Goal: Task Accomplishment & Management: Manage account settings

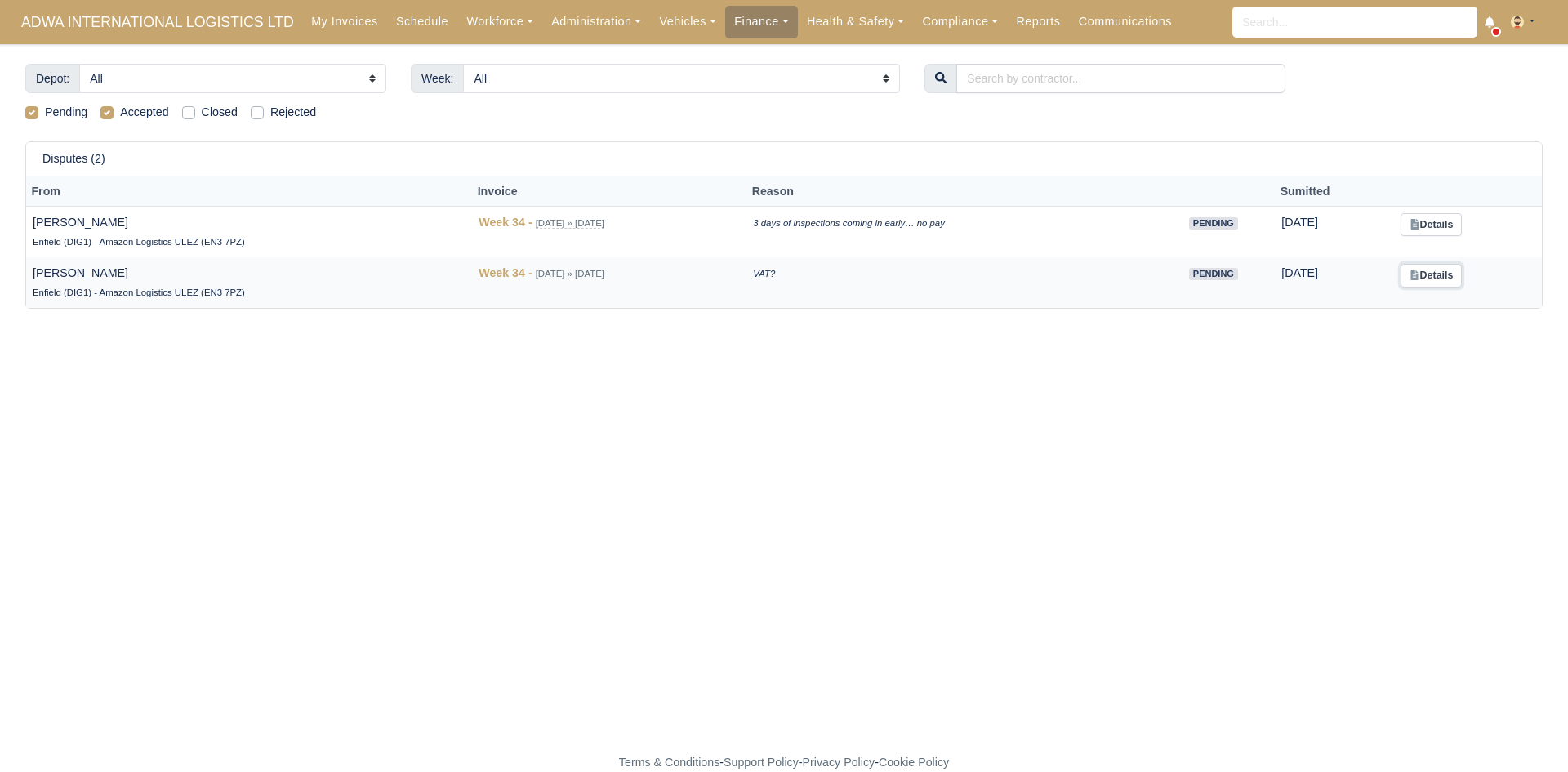
click at [1421, 284] on link "Details" at bounding box center [1431, 275] width 61 height 24
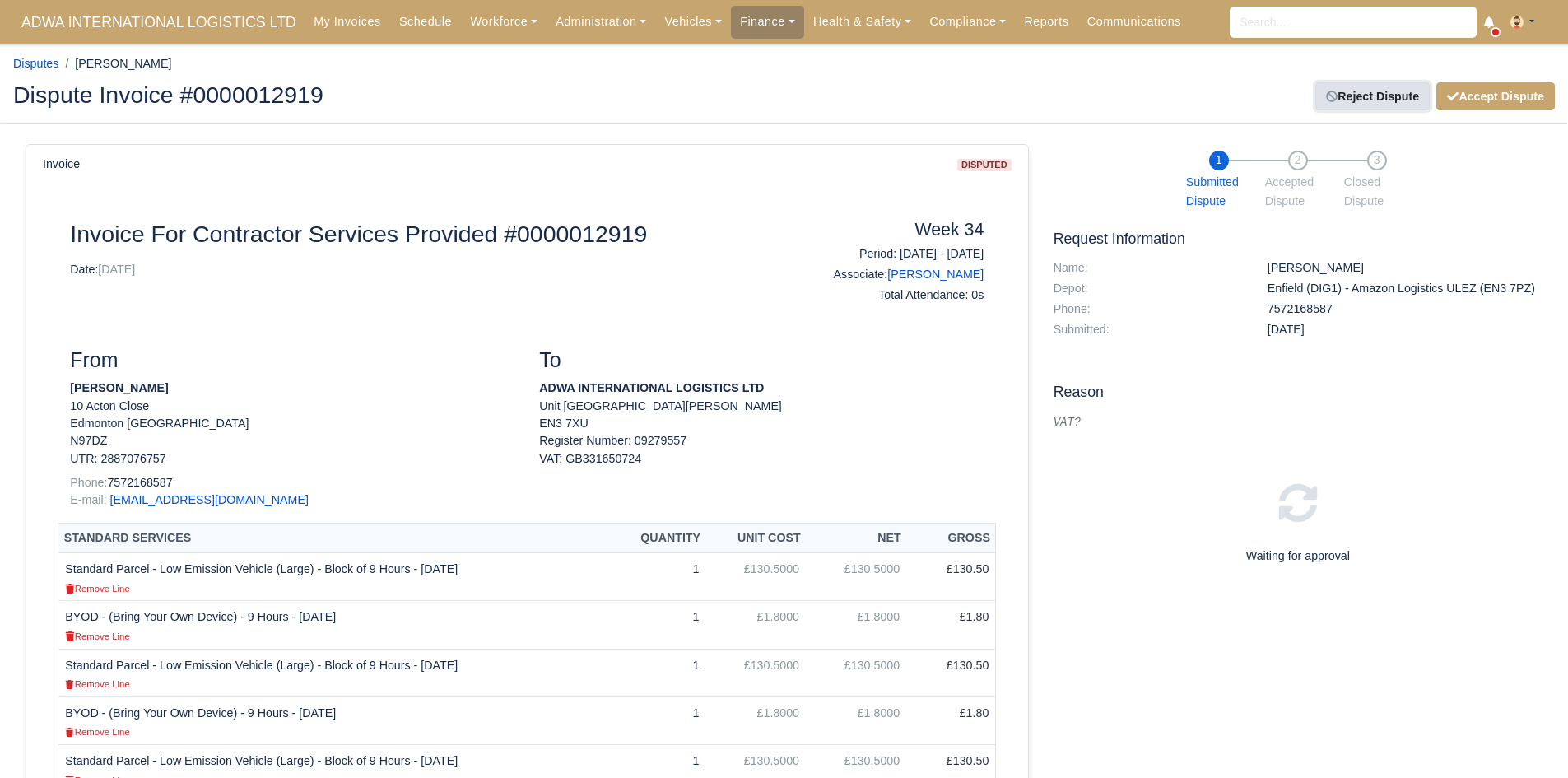
click at [1370, 103] on link "Reject Dispute" at bounding box center [1372, 96] width 115 height 28
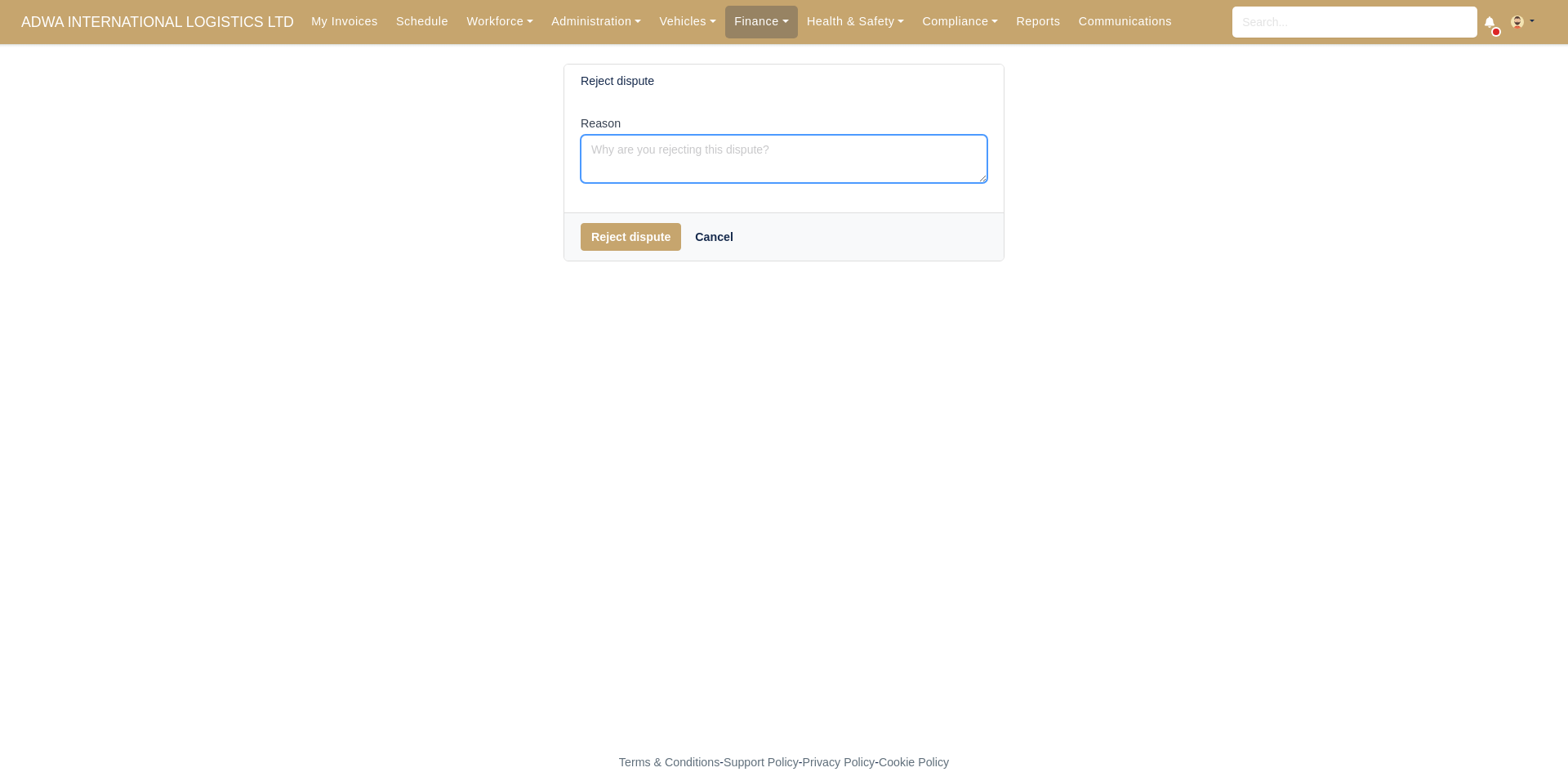
click at [826, 150] on textarea "Reason" at bounding box center [784, 159] width 406 height 48
click at [801, 153] on textarea "Reason" at bounding box center [784, 159] width 406 height 48
paste textarea "VAT number is invalid. Please provide a valid VAT number and we will reinstate …"
type textarea "VAT number is invalid. Please provide a valid VAT number and we will reinstate …"
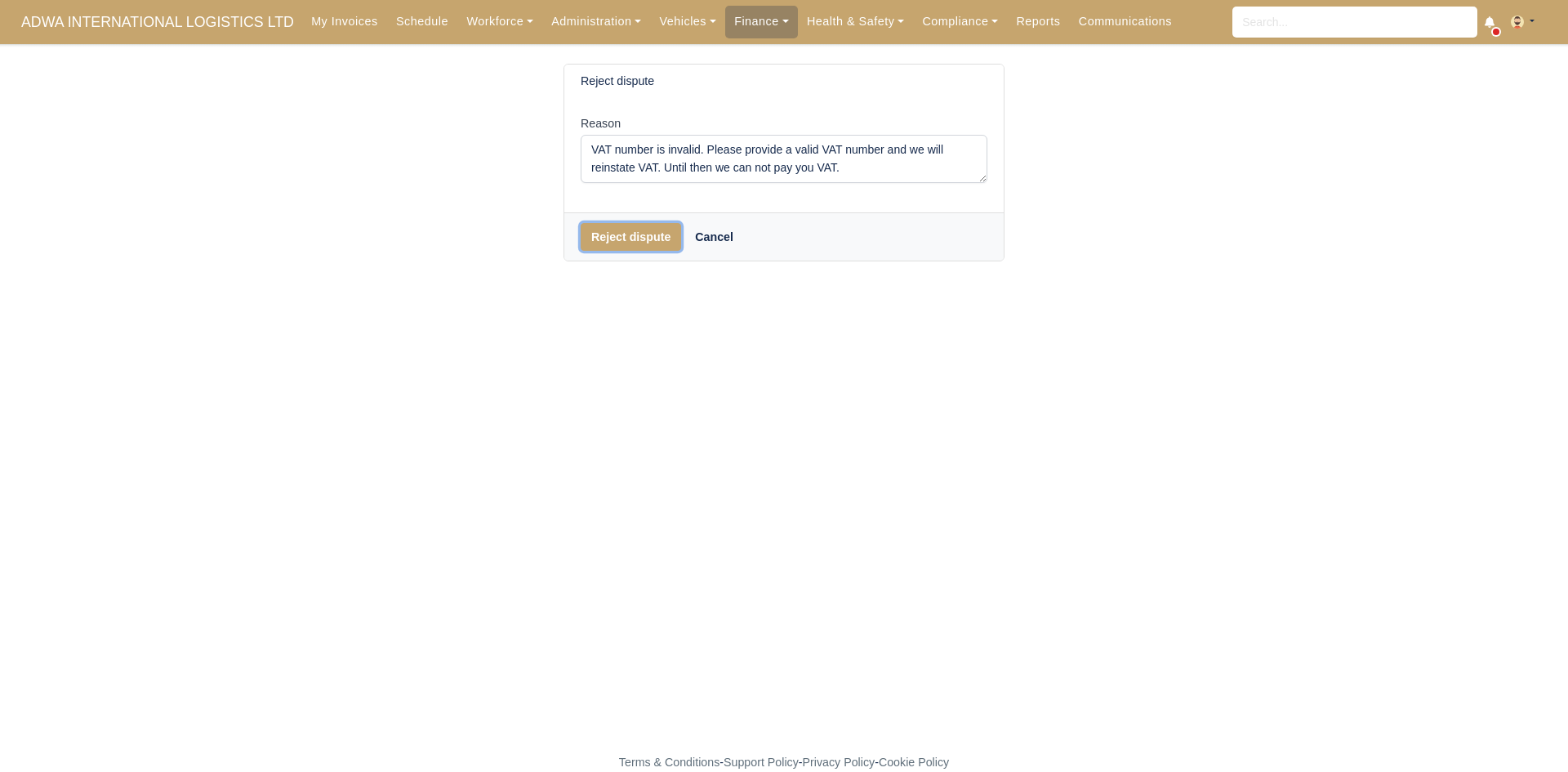
click at [639, 226] on button "Reject dispute" at bounding box center [631, 236] width 100 height 28
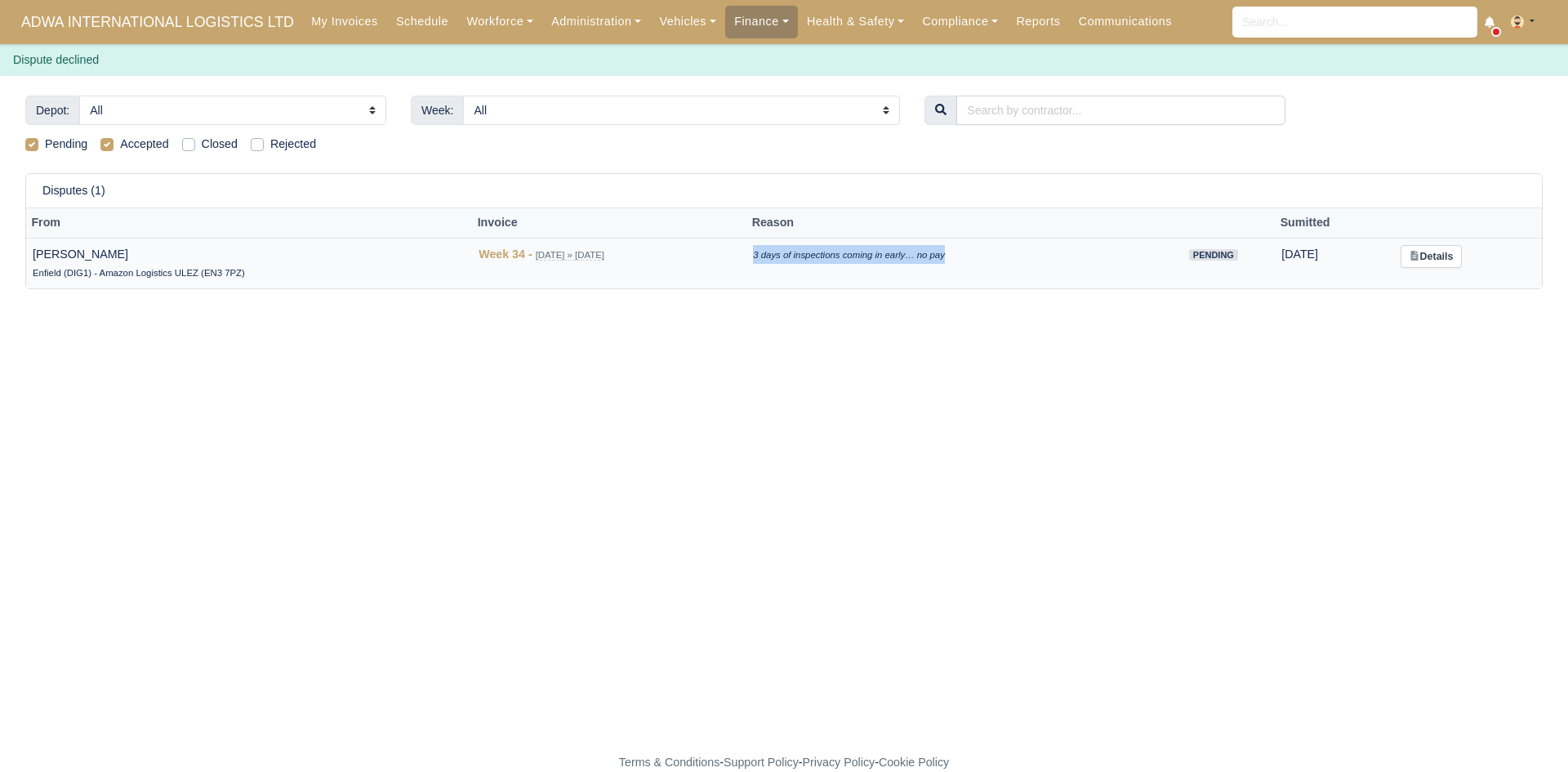
drag, startPoint x: 783, startPoint y: 255, endPoint x: 973, endPoint y: 269, distance: 190.5
click at [973, 269] on td "3 days of inspections coming in early… no pay" at bounding box center [949, 262] width 406 height 50
copy icon "3 days of inspections coming in early… no pay"
drag, startPoint x: 113, startPoint y: 255, endPoint x: 32, endPoint y: 258, distance: 81.1
click at [32, 258] on td "Virinder Bhullar Enfield (DIG1) - Amazon Logistics ULEZ (EN3 7PZ)" at bounding box center [249, 262] width 446 height 50
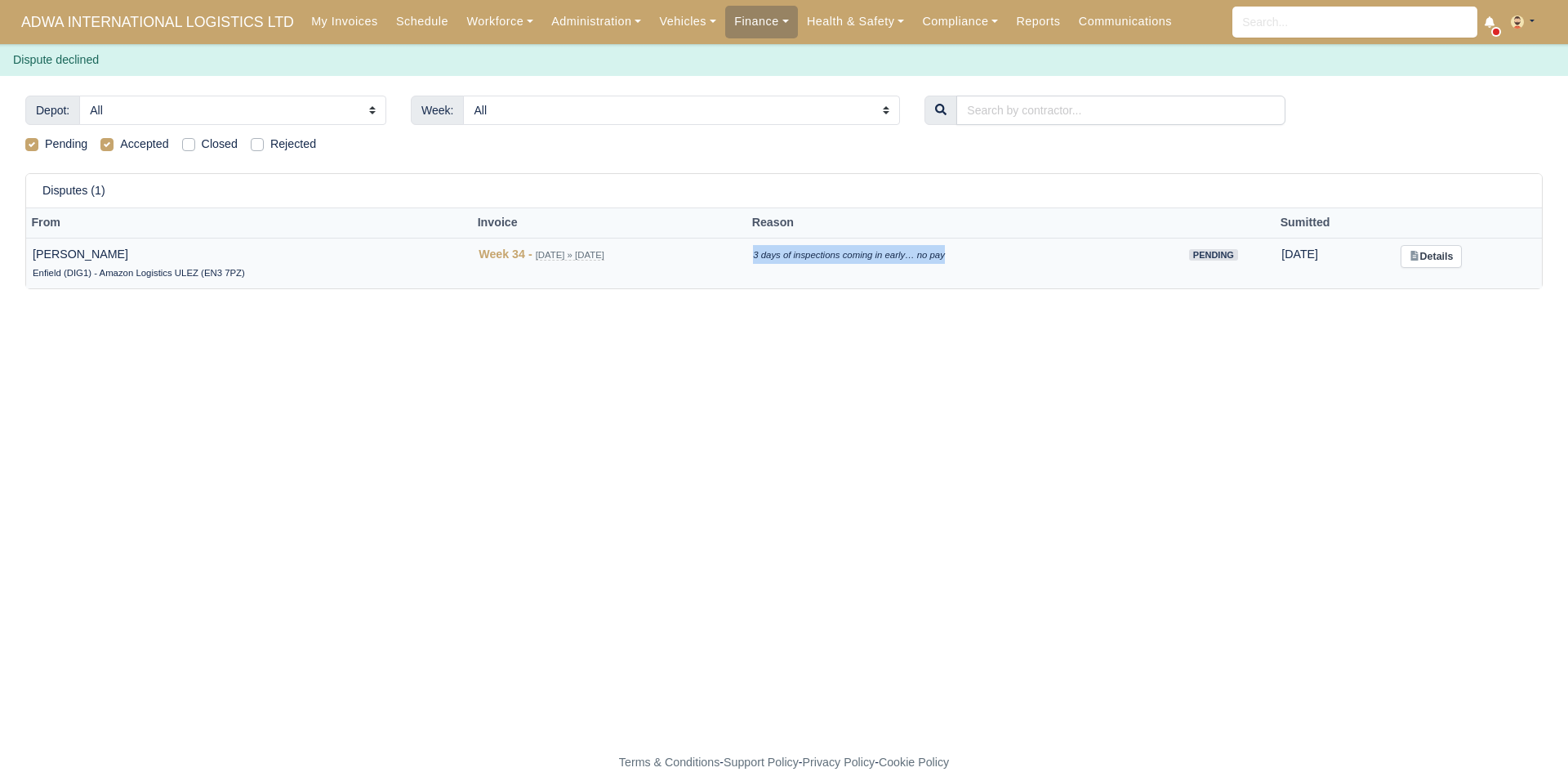
copy td "Virinder Bhullar"
click at [651, 486] on main "Depot: All Enfield (DIG1) - Amazon Logistics ULEZ (EN3 7PZ) Harlow (DHW1) - Ama…" at bounding box center [784, 424] width 1568 height 657
